Goal: Find specific page/section: Find specific page/section

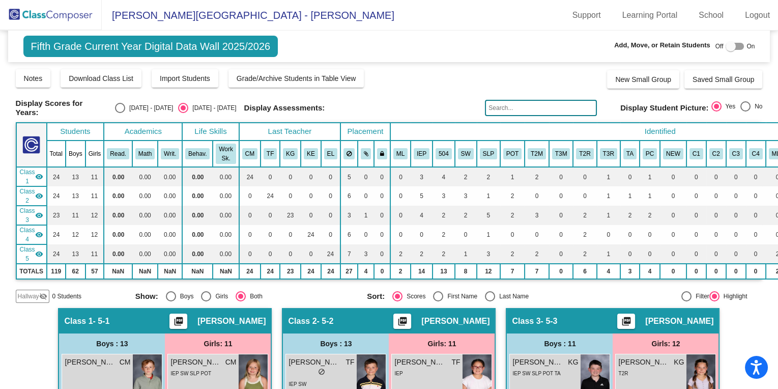
click at [81, 19] on img at bounding box center [51, 15] width 102 height 30
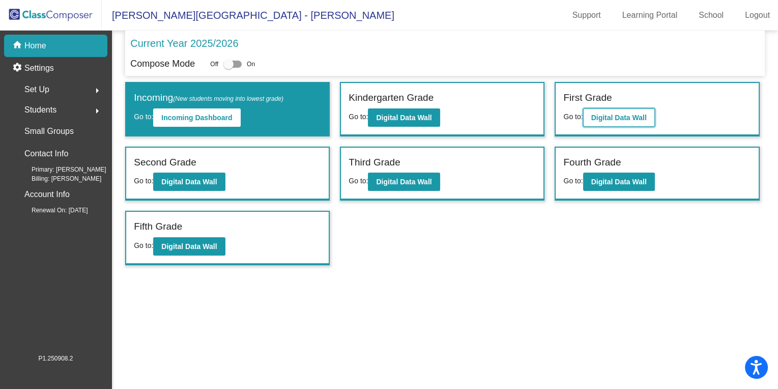
click at [600, 124] on button "Digital Data Wall" at bounding box center [619, 117] width 72 height 18
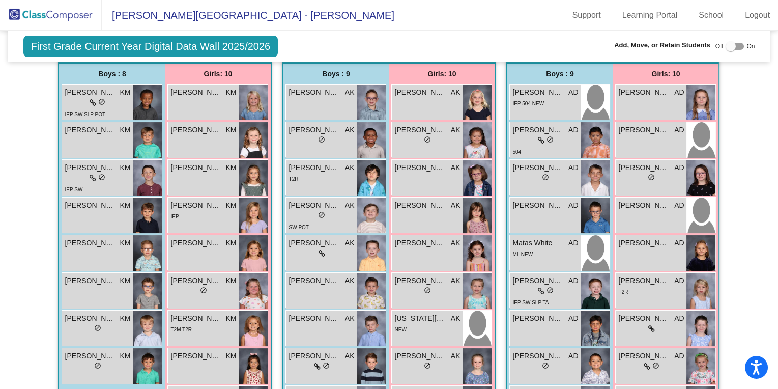
scroll to position [268, 0]
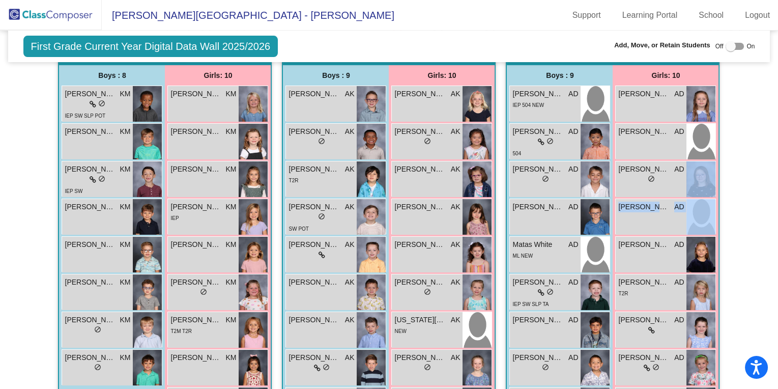
drag, startPoint x: 765, startPoint y: 176, endPoint x: 766, endPoint y: 193, distance: 16.8
click at [766, 193] on mat-sidenav-content "First Grade Current Year Digital Data Wall 2025/2026 Add, Move, or Retain Stude…" at bounding box center [389, 210] width 778 height 358
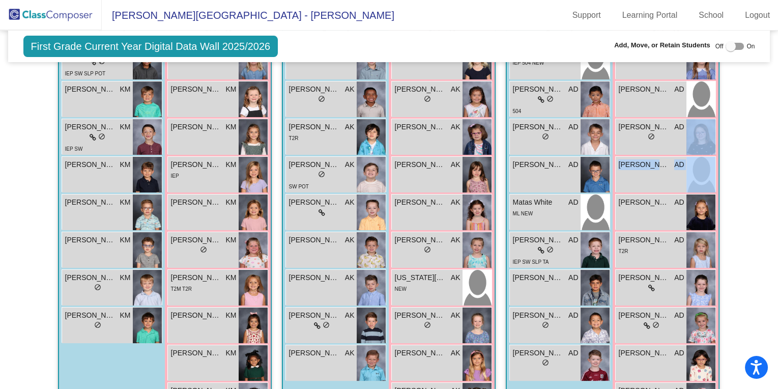
scroll to position [312, 0]
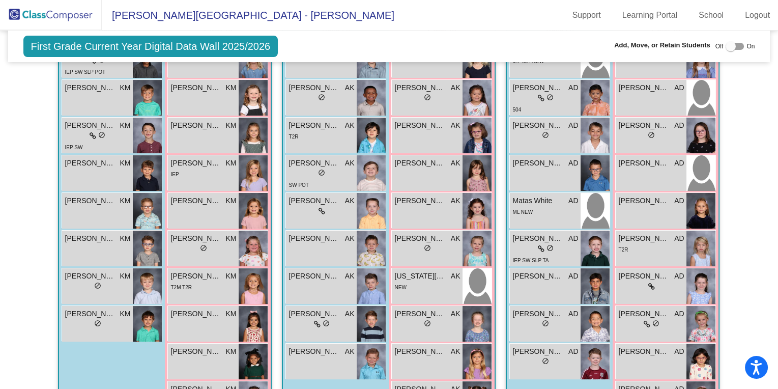
drag, startPoint x: 772, startPoint y: 197, endPoint x: 771, endPoint y: 204, distance: 7.1
click at [772, 204] on mat-sidenav-content "First Grade Current Year Digital Data Wall 2025/2026 Add, Move, or Retain Stude…" at bounding box center [389, 210] width 778 height 358
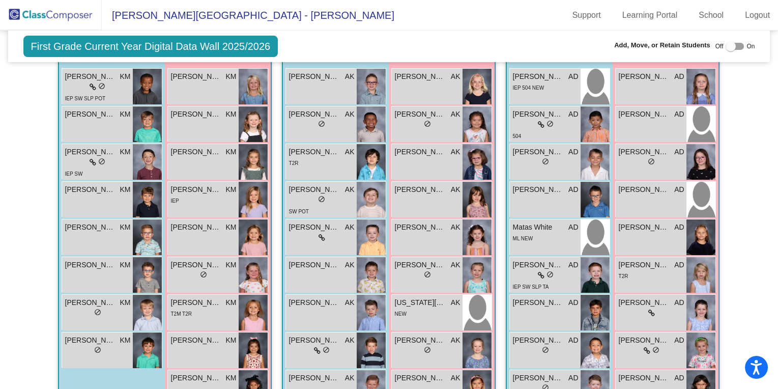
scroll to position [288, 0]
